Goal: Find specific page/section: Find specific page/section

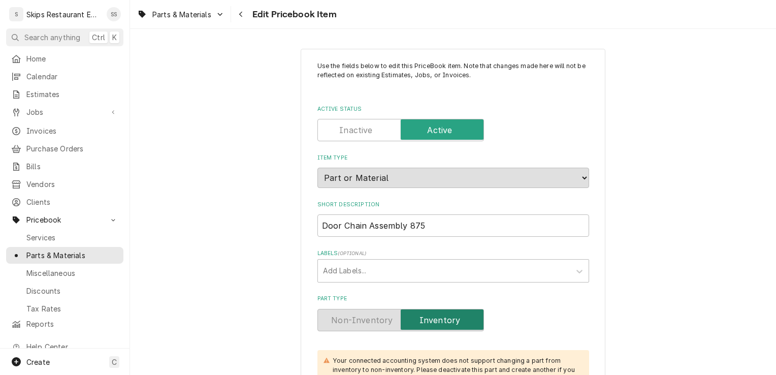
scroll to position [446, 0]
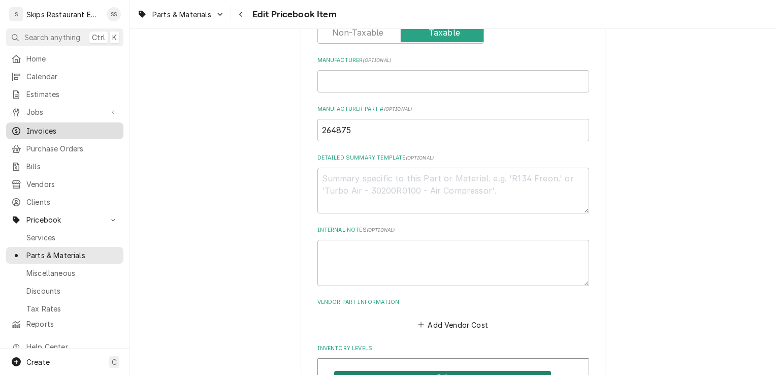
click at [47, 125] on span "Invoices" at bounding box center [72, 130] width 92 height 11
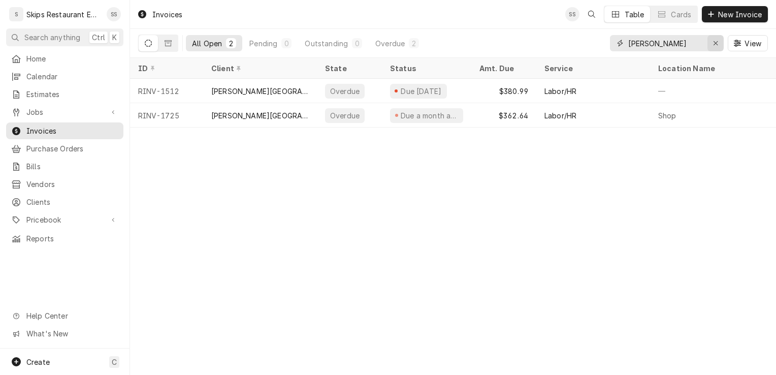
click at [716, 43] on icon "Erase input" at bounding box center [716, 43] width 4 height 4
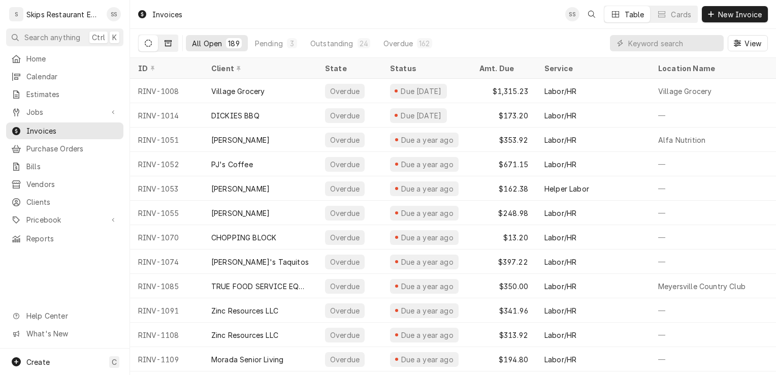
click at [167, 42] on icon "Dynamic Content Wrapper" at bounding box center [168, 43] width 7 height 7
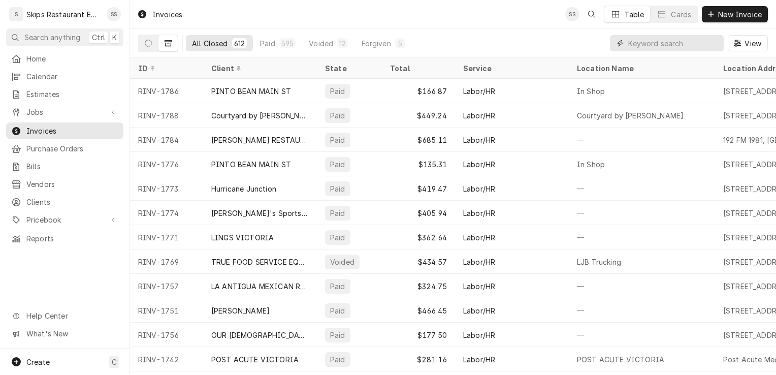
click at [646, 47] on input "Dynamic Content Wrapper" at bounding box center [673, 43] width 90 height 16
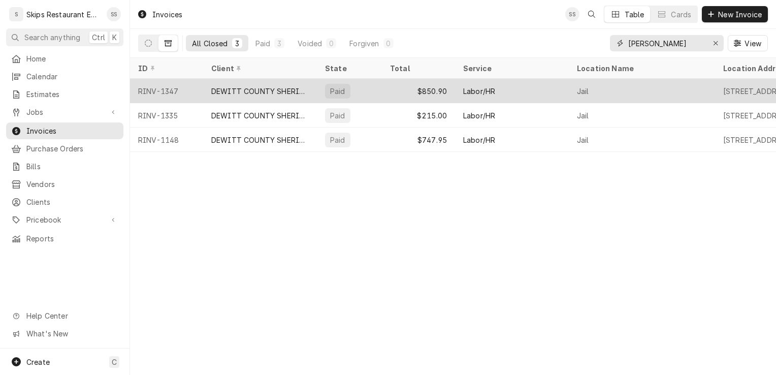
type input "Dewitt"
click at [253, 90] on div "DEWITT COUNTY SHERIFF DEP" at bounding box center [260, 91] width 98 height 11
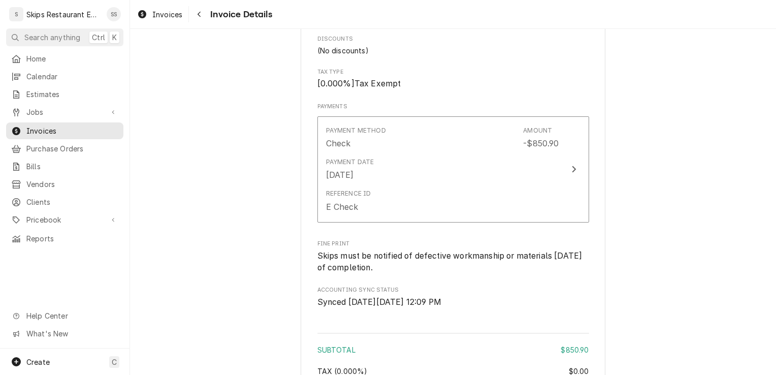
scroll to position [1566, 0]
